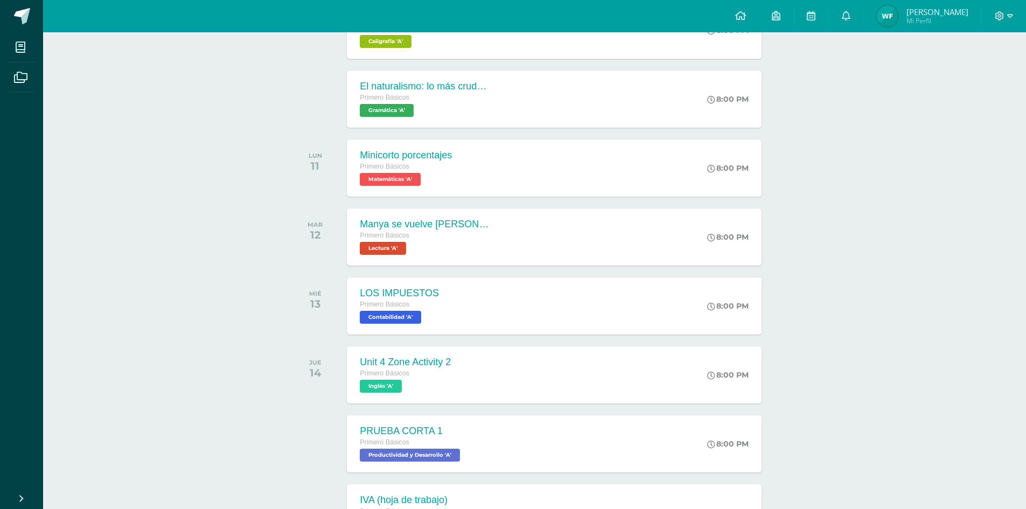
scroll to position [419, 0]
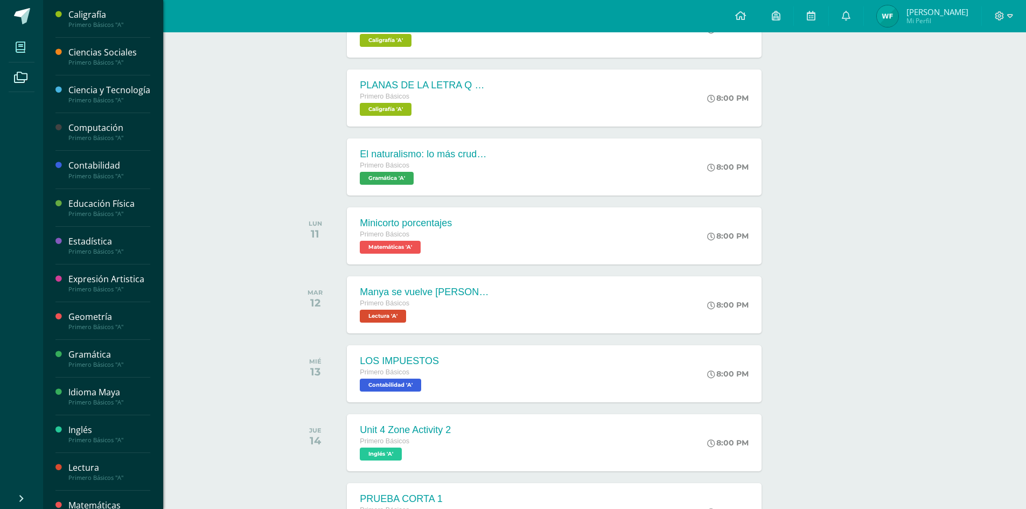
click at [27, 40] on span at bounding box center [21, 47] width 24 height 24
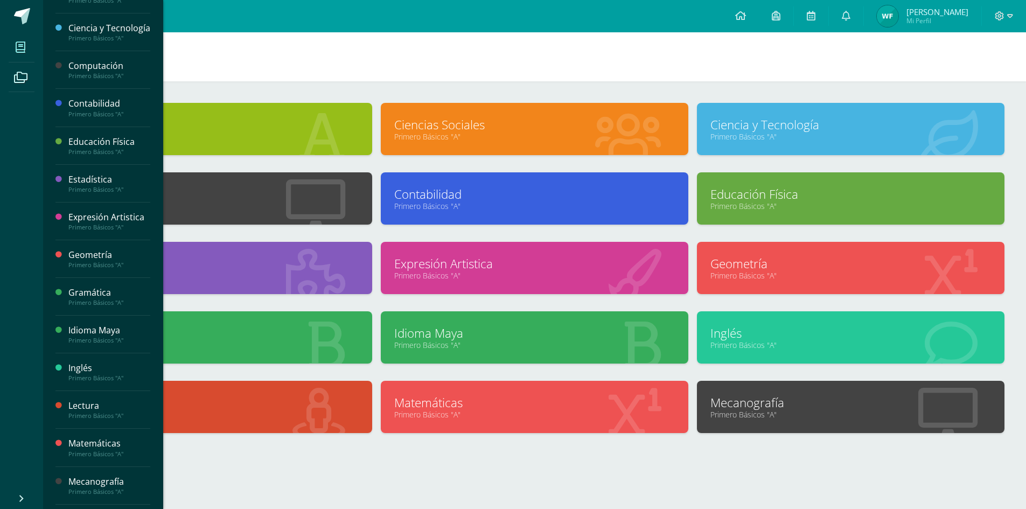
scroll to position [158, 0]
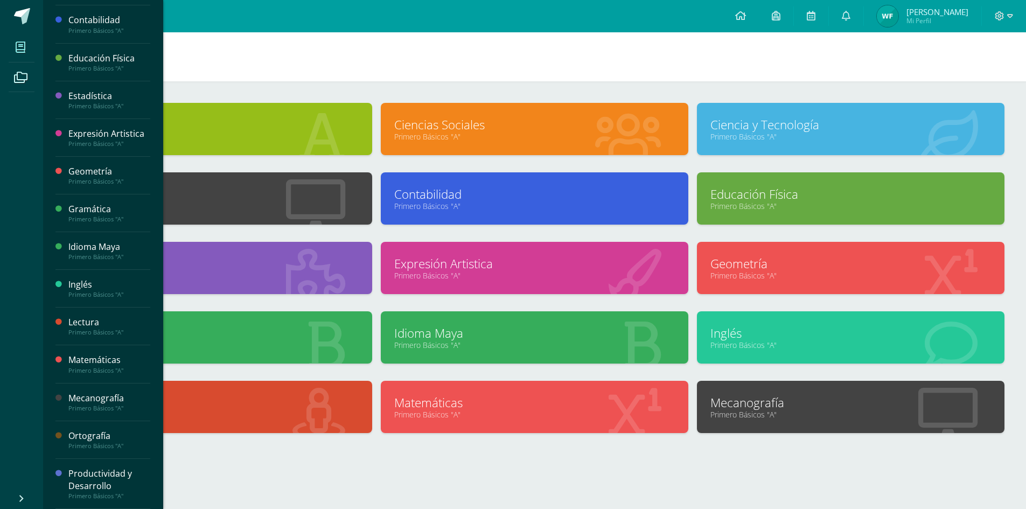
click at [112, 471] on div "Productividad y Desarrollo" at bounding box center [109, 479] width 82 height 25
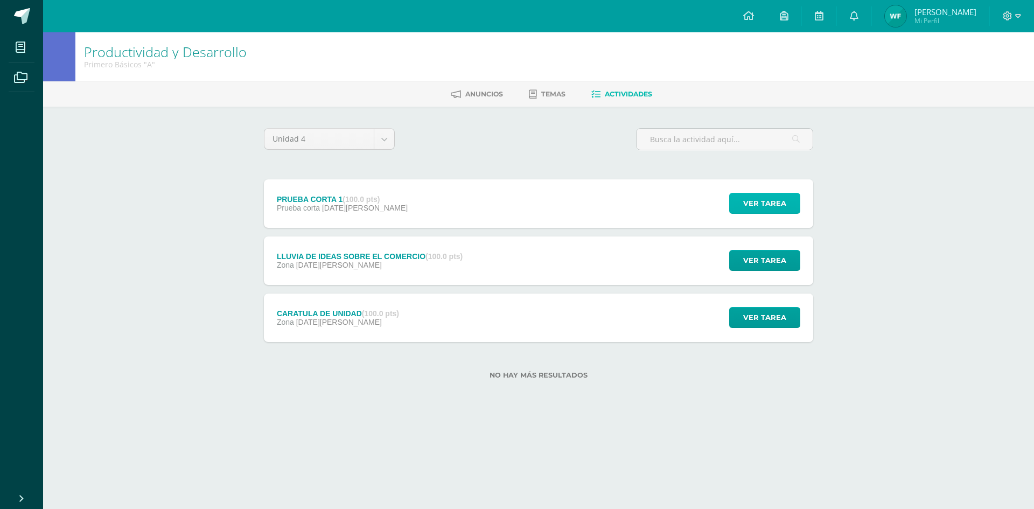
click at [764, 208] on span "Ver tarea" at bounding box center [764, 203] width 43 height 20
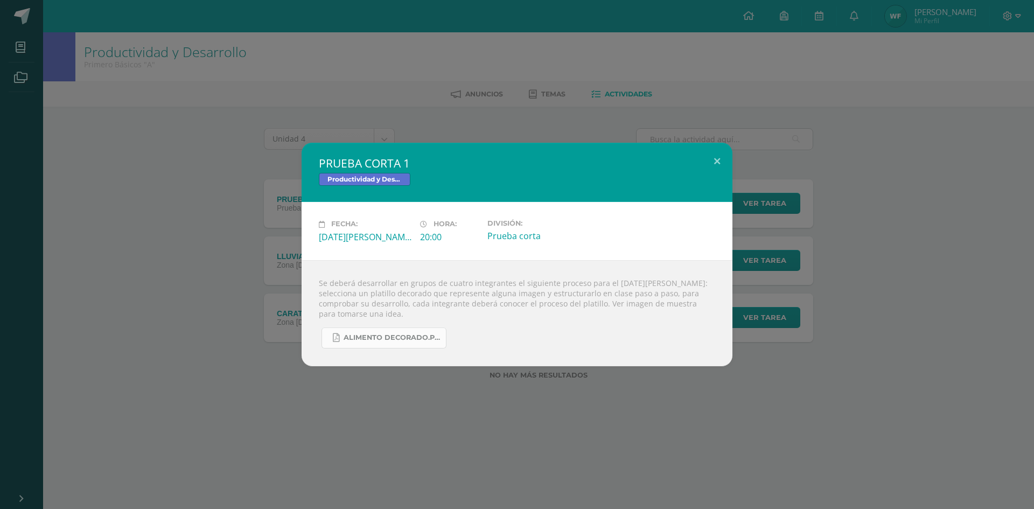
click at [404, 334] on span "ALIMENTO DECORADO.pdf" at bounding box center [392, 337] width 97 height 9
click at [718, 157] on button at bounding box center [717, 161] width 31 height 37
